Goal: Check status: Check status

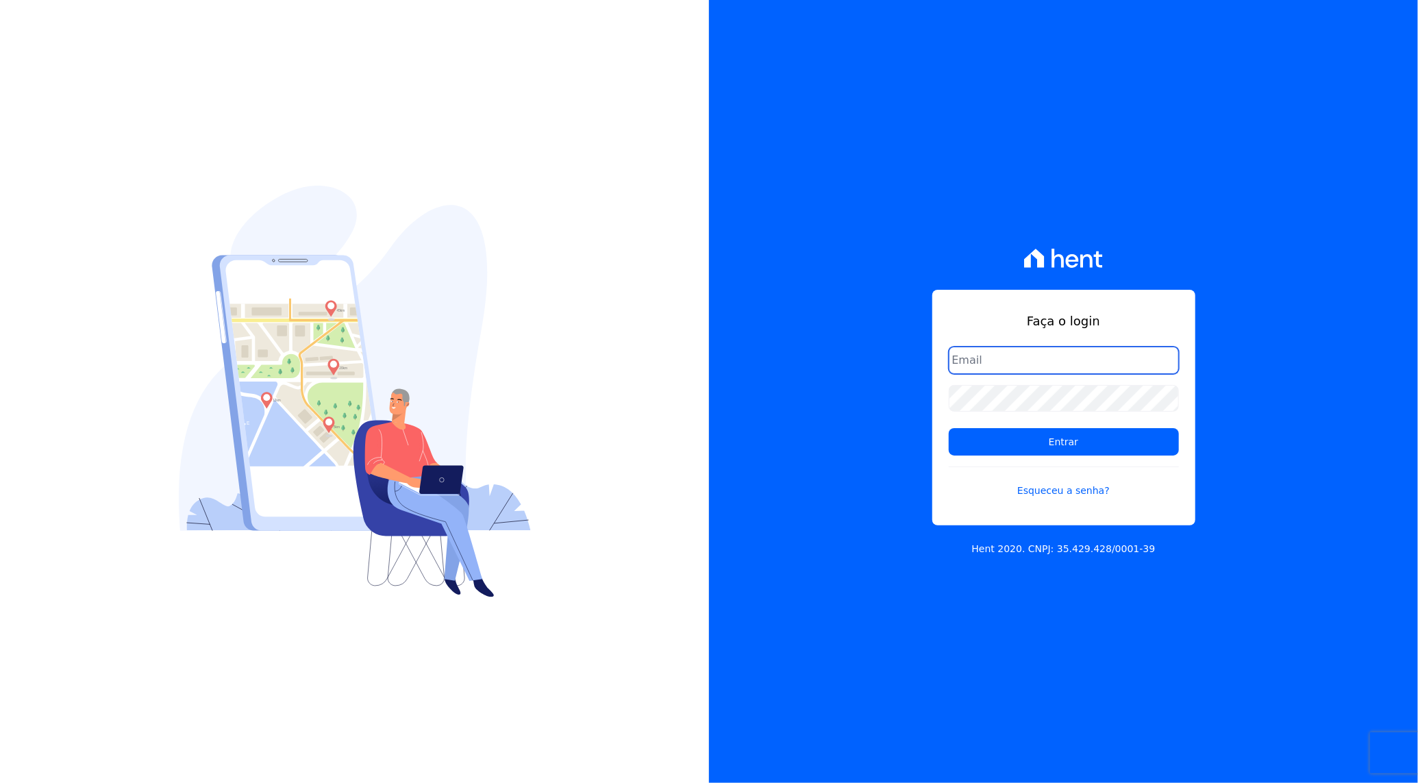
click at [1025, 359] on input "email" at bounding box center [1064, 360] width 230 height 27
type input "rafael.souza@quattroconstrutora.com.br"
click at [1073, 449] on input "Entrar" at bounding box center [1064, 441] width 230 height 27
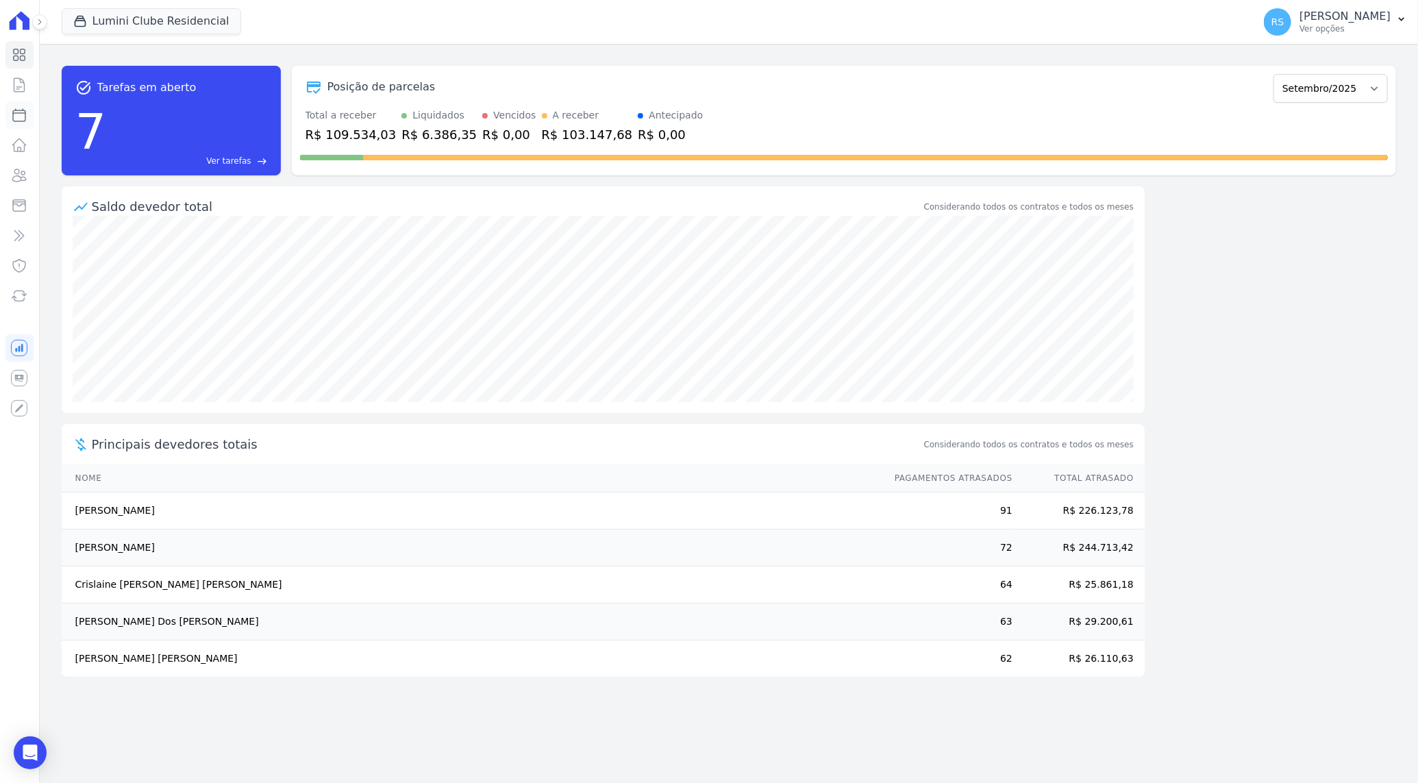
click at [25, 113] on icon at bounding box center [19, 115] width 12 height 12
select select
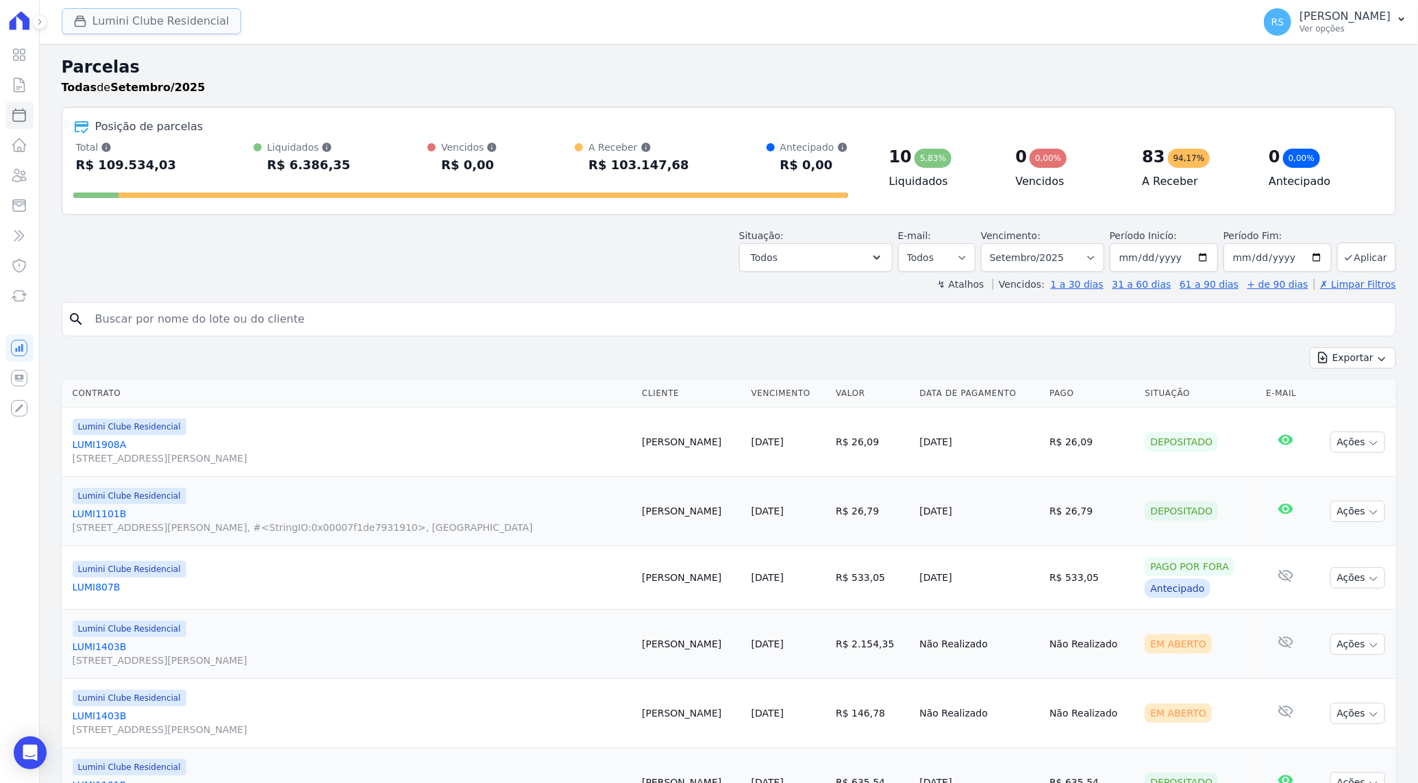
click at [186, 23] on button "Lumini Clube Residencial" at bounding box center [151, 21] width 179 height 26
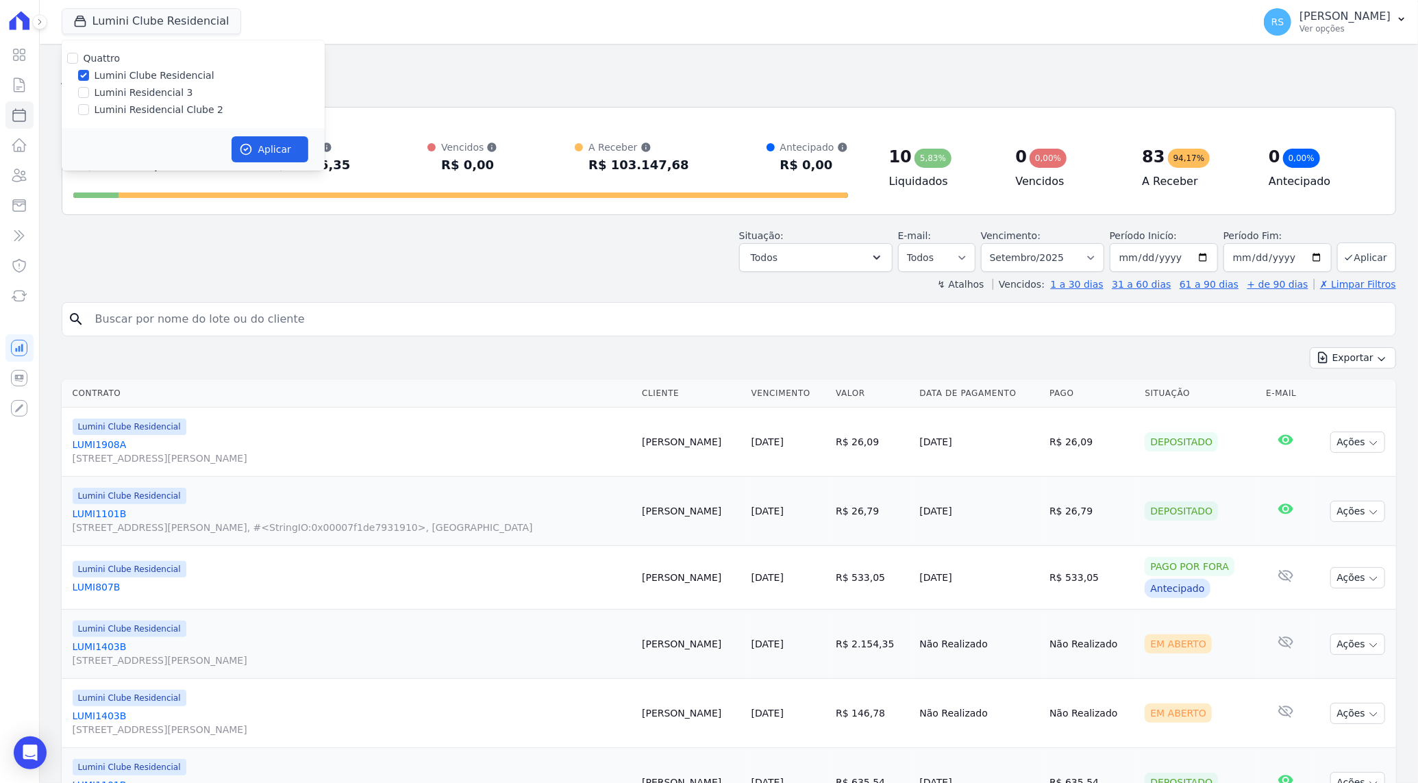
drag, startPoint x: 160, startPoint y: 112, endPoint x: 160, endPoint y: 75, distance: 37.0
click at [160, 112] on label "Lumini Residencial Clube 2" at bounding box center [159, 110] width 129 height 14
click at [89, 112] on input "Lumini Residencial Clube 2" at bounding box center [83, 109] width 11 height 11
checkbox input "true"
click at [158, 66] on div "Quattro Lumini Clube Residencial Lumini Residencial 3 Lumini Residencial Clube 2" at bounding box center [193, 84] width 263 height 88
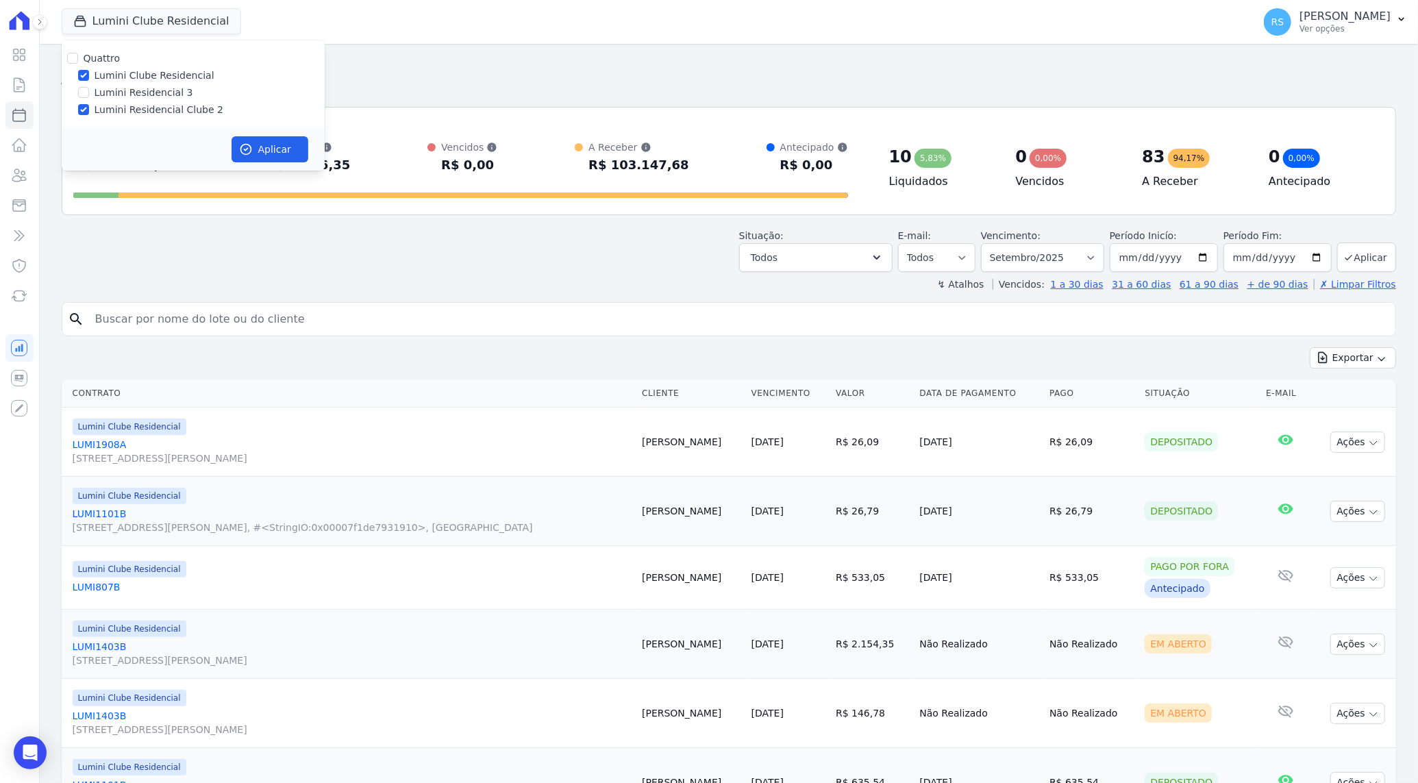
click at [160, 70] on label "Lumini Clube Residencial" at bounding box center [155, 75] width 120 height 14
click at [89, 70] on input "Lumini Clube Residencial" at bounding box center [83, 75] width 11 height 11
checkbox input "false"
click at [282, 148] on button "Aplicar" at bounding box center [270, 149] width 77 height 26
select select
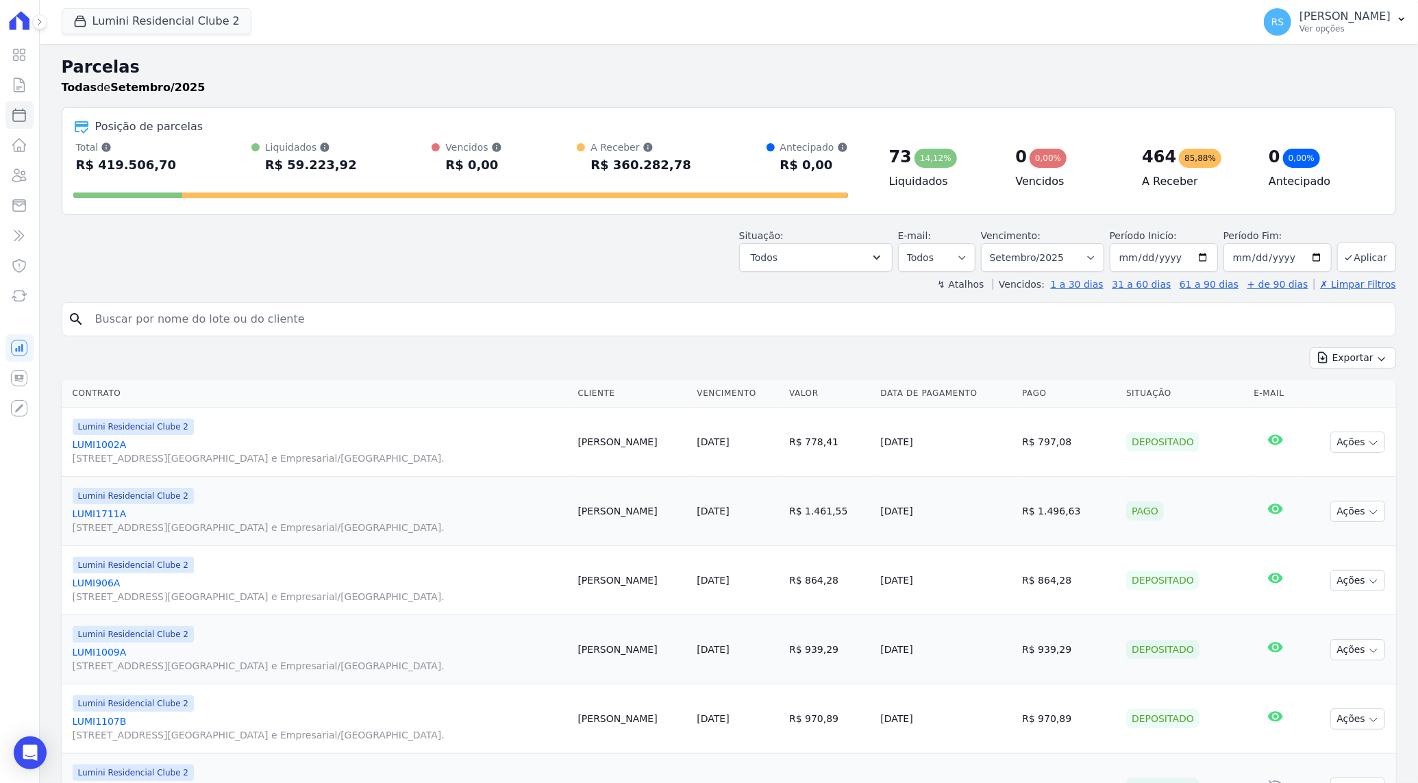
click at [227, 324] on input "search" at bounding box center [738, 319] width 1303 height 27
paste input "[PERSON_NAME]"
type input "[PERSON_NAME]"
select select
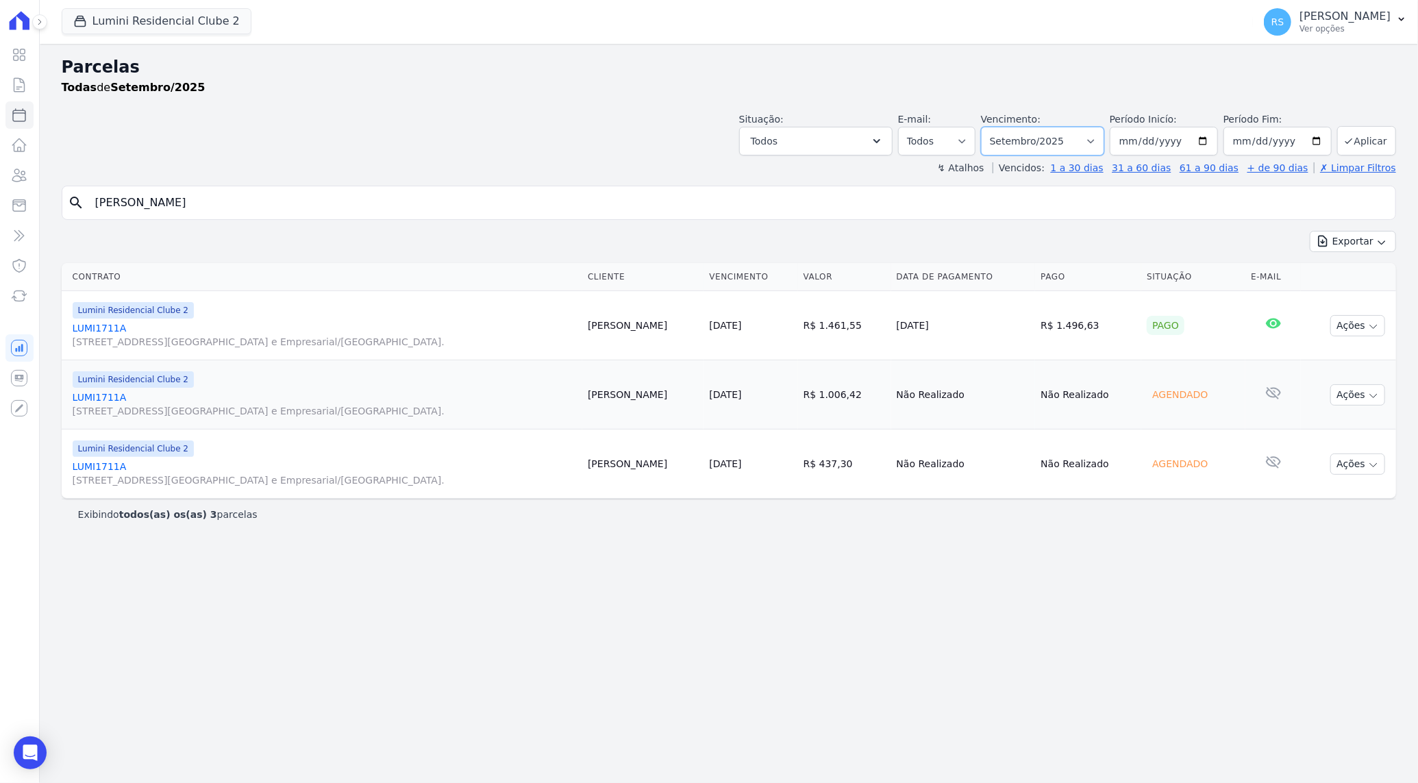
drag, startPoint x: 1091, startPoint y: 134, endPoint x: 1098, endPoint y: 137, distance: 8.3
click at [1093, 134] on select "Filtrar por período ──────── Todos os meses Março/2024 Abril/2024 Maio/2024 Jun…" at bounding box center [1042, 141] width 123 height 29
select select "08/2025"
click at [999, 127] on select "Filtrar por período ──────── Todos os meses Março/2024 Abril/2024 Maio/2024 Jun…" at bounding box center [1042, 141] width 123 height 29
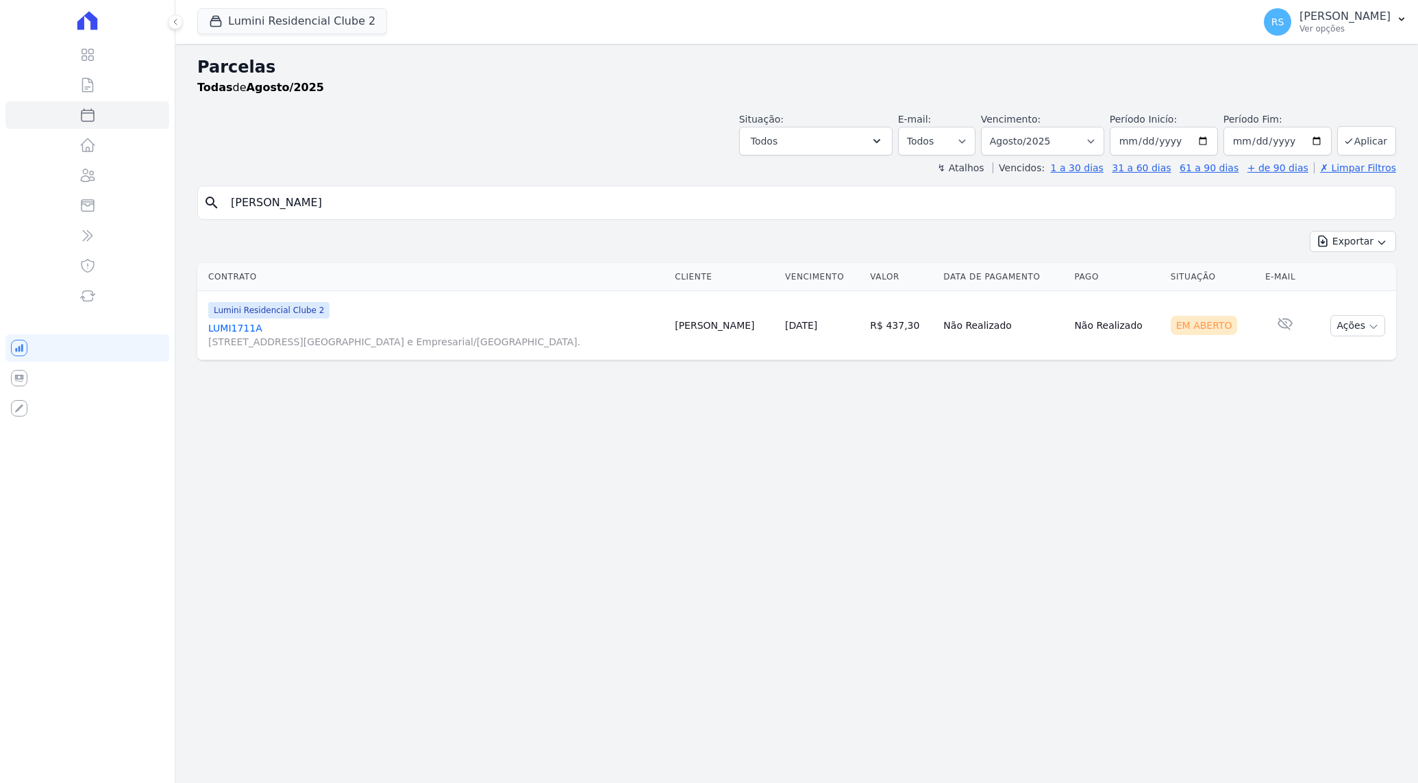
select select
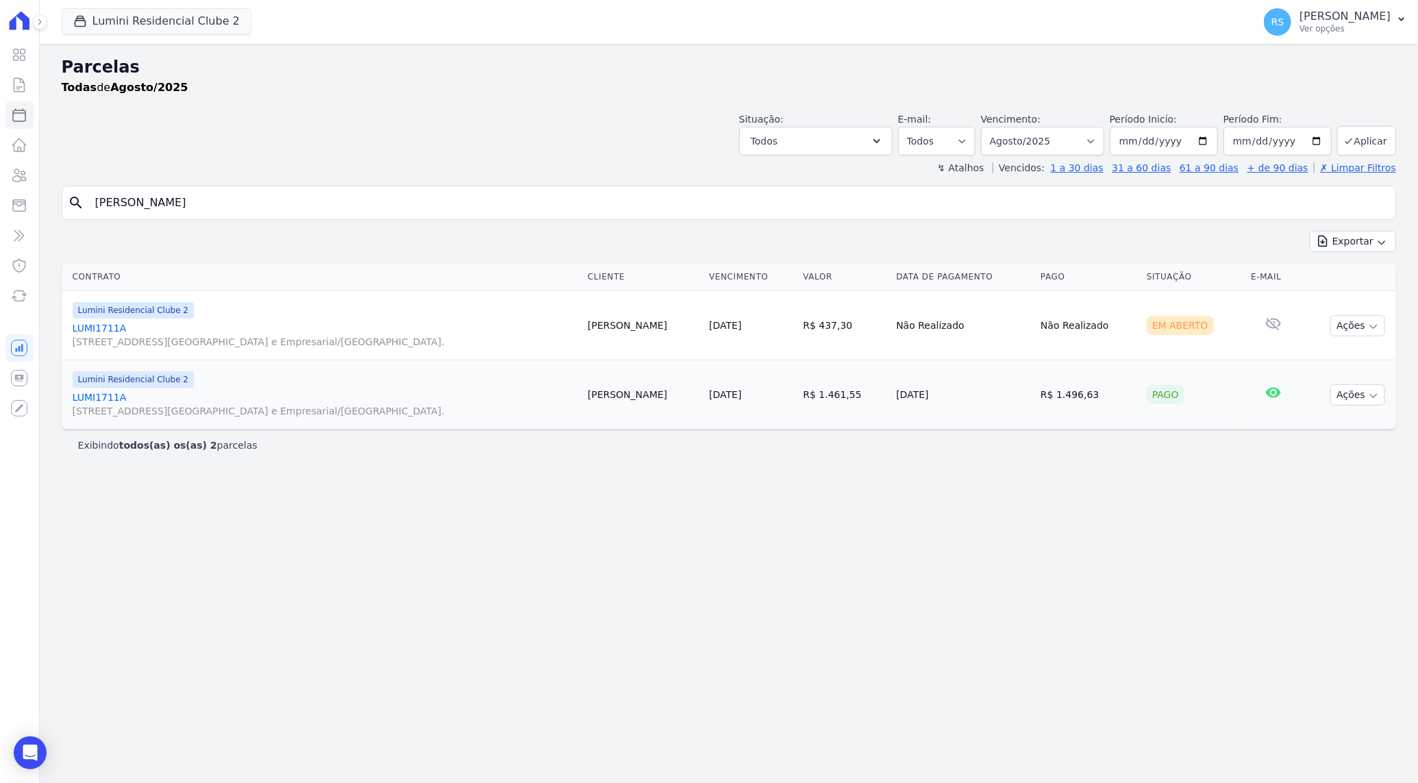
click at [1162, 397] on div "Pago" at bounding box center [1166, 394] width 38 height 19
click at [667, 466] on div "Parcelas Todas de Agosto/2025 Situação: Agendado Em Aberto Pago Processando Can…" at bounding box center [729, 413] width 1378 height 739
click at [103, 393] on link "LUMI1711A Alameda Rio Negro, 503, Sala 207, Alphaville Centro Industrial e Empr…" at bounding box center [325, 403] width 504 height 27
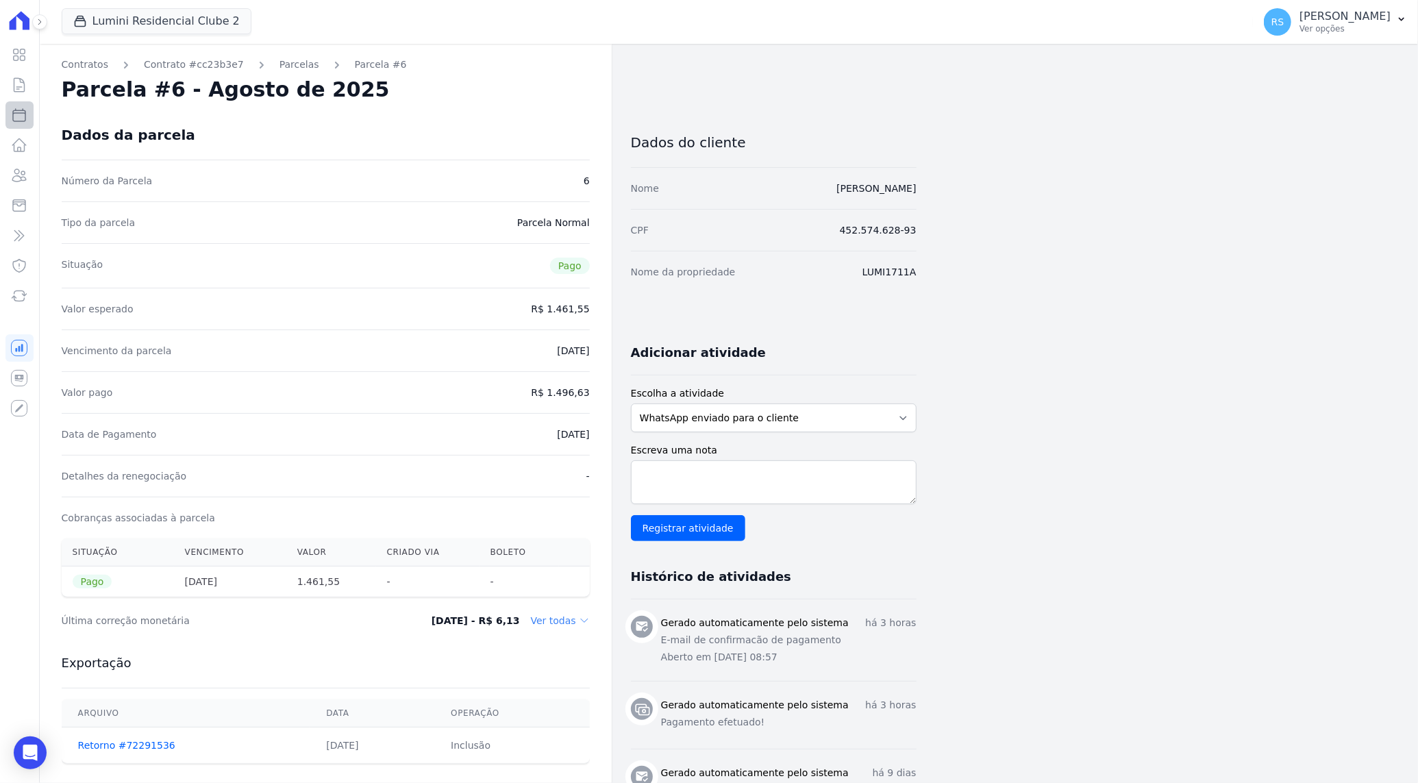
select select
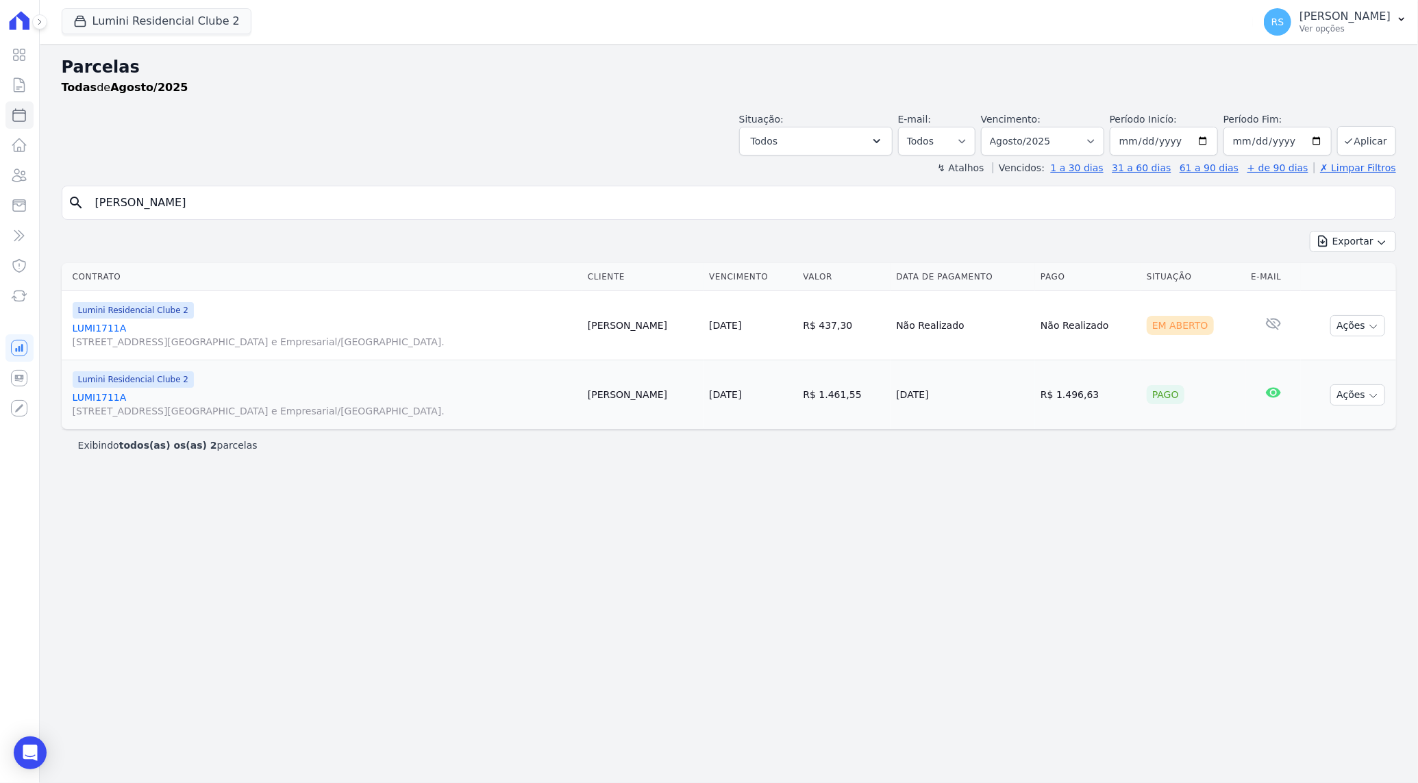
click at [102, 327] on link "LUMI1711A Alameda Rio Negro, 503, Sala 207, Alphaville Centro Industrial e Empr…" at bounding box center [325, 334] width 504 height 27
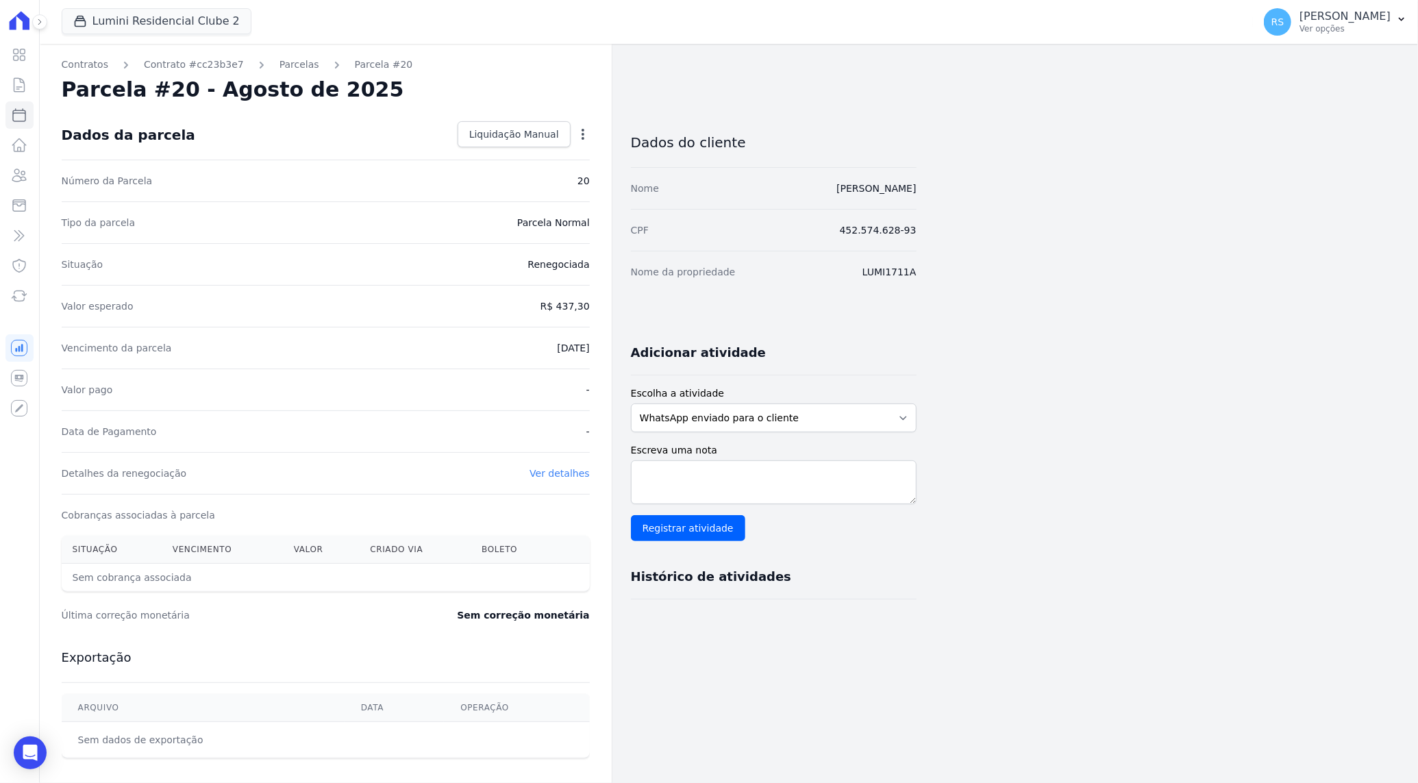
select select
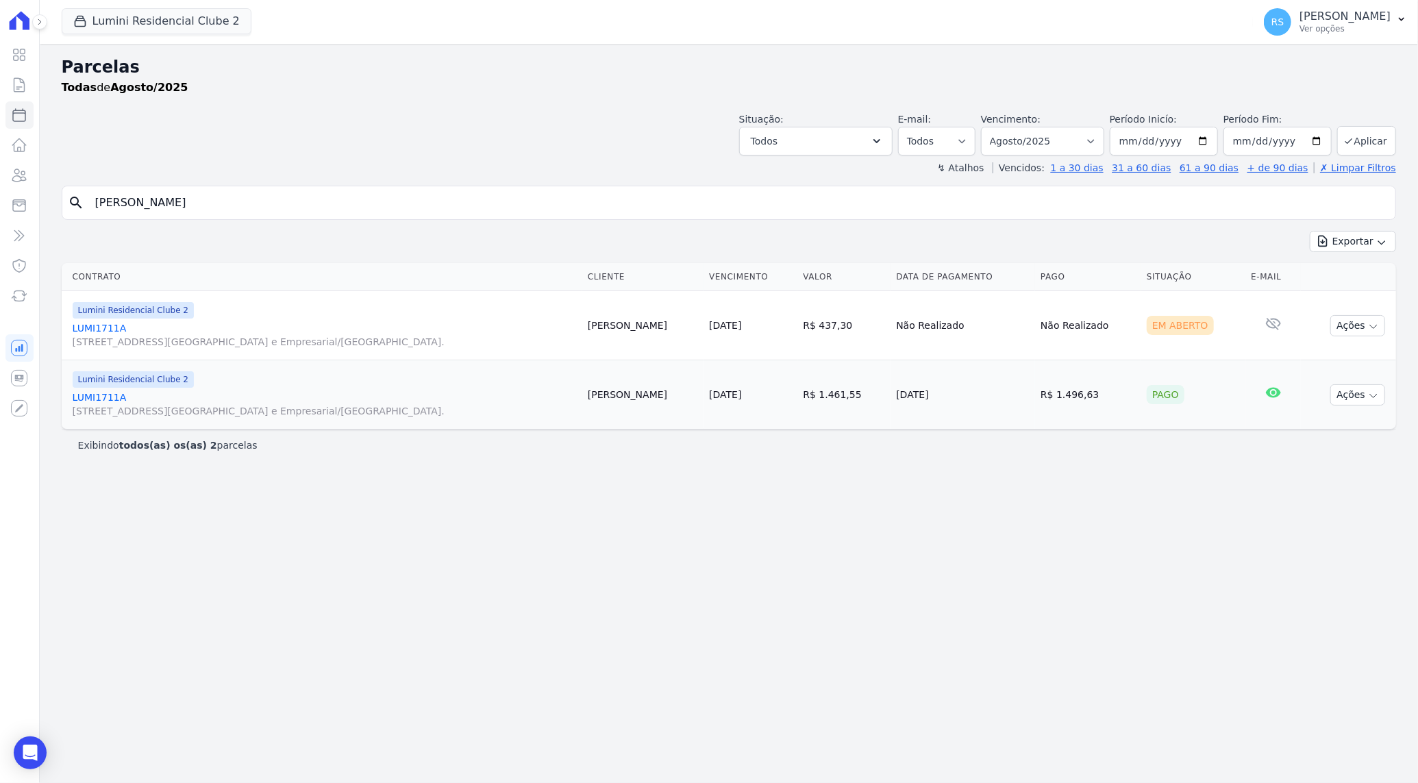
click at [108, 402] on link "LUMI1711A Alameda Rio Negro, 503, Sala 207, Alphaville Centro Industrial e Empr…" at bounding box center [325, 403] width 504 height 27
